Goal: Check status: Check status

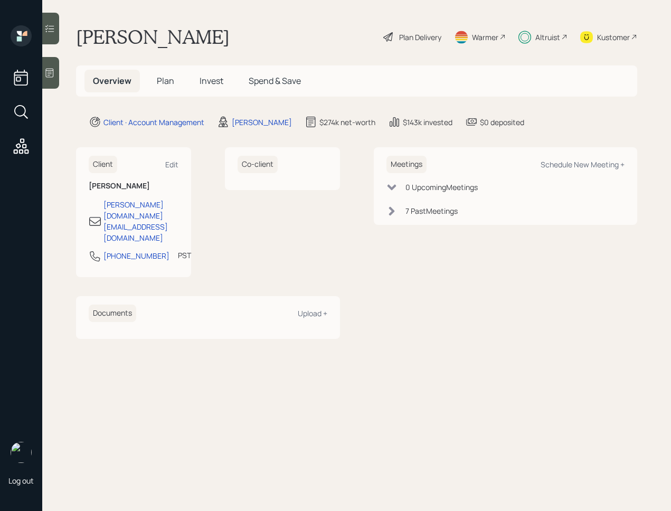
click at [215, 84] on span "Invest" at bounding box center [211, 81] width 24 height 12
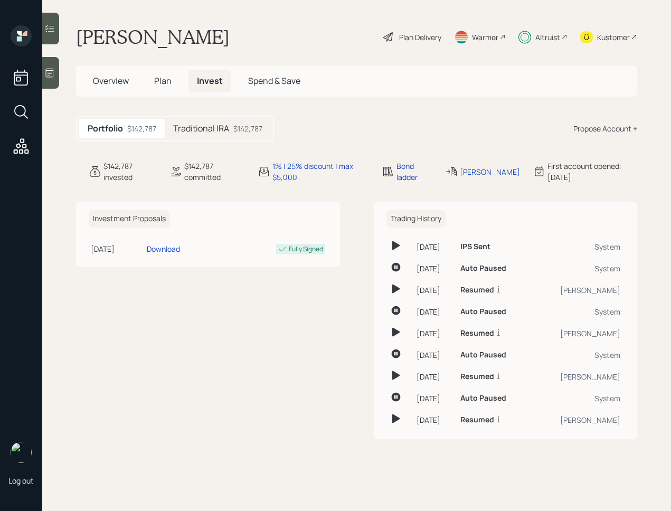
click at [227, 134] on div "Traditional IRA $142,787" at bounding box center [218, 129] width 106 height 20
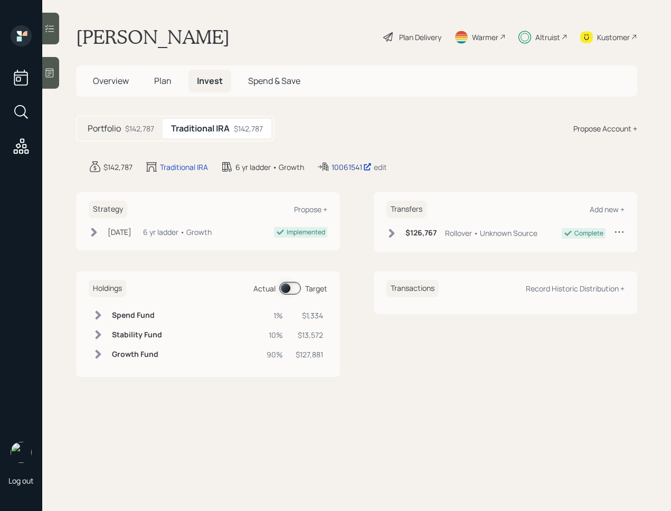
click at [341, 166] on div "10061541" at bounding box center [351, 166] width 40 height 11
click at [343, 169] on div "10061541" at bounding box center [351, 166] width 40 height 11
